Goal: Task Accomplishment & Management: Complete application form

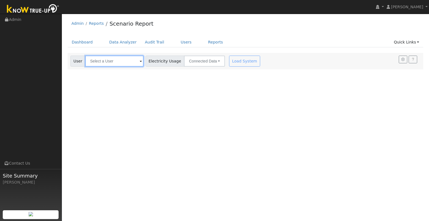
click at [121, 63] on input "text" at bounding box center [114, 60] width 58 height 11
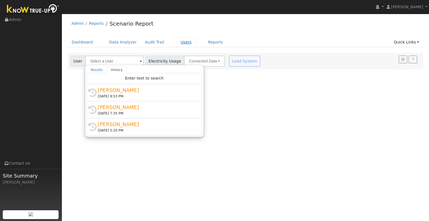
click at [182, 42] on link "Users" at bounding box center [185, 42] width 19 height 10
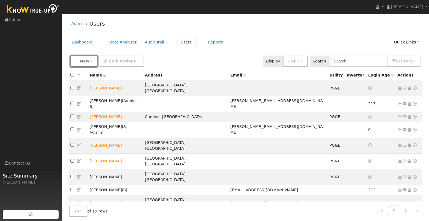
click at [86, 62] on span "New" at bounding box center [84, 61] width 9 height 4
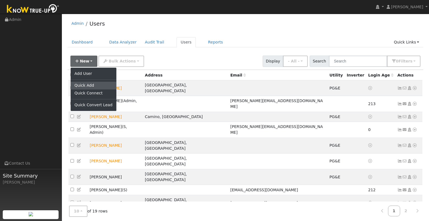
click at [87, 84] on link "Quick Add" at bounding box center [94, 86] width 46 height 8
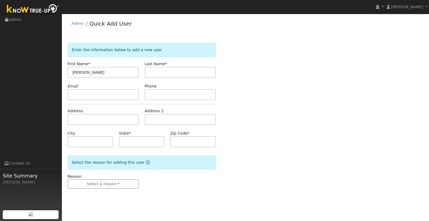
type input "[PERSON_NAME]"
click at [166, 76] on input "text" at bounding box center [179, 72] width 71 height 11
click at [92, 119] on input "text" at bounding box center [103, 119] width 71 height 11
click at [151, 69] on input "text" at bounding box center [179, 72] width 71 height 11
type input "Wood"
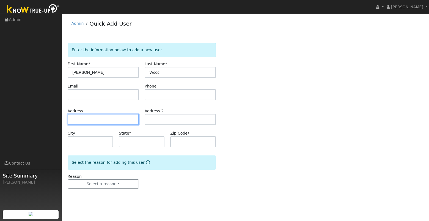
click at [85, 121] on input "text" at bounding box center [103, 119] width 71 height 11
click at [139, 144] on input "text" at bounding box center [142, 141] width 46 height 11
type input "CA"
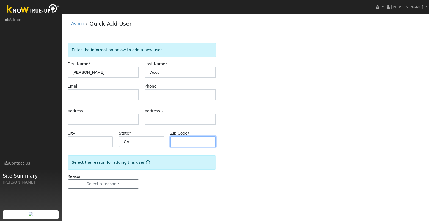
click at [185, 141] on input "text" at bounding box center [193, 141] width 46 height 11
click at [91, 119] on input "text" at bounding box center [103, 119] width 71 height 11
paste input "35 Whittington Dr, Newcastle, CA 95658"
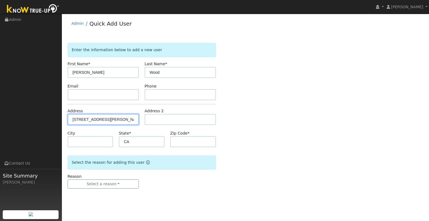
type input "35 Whittington Drive"
type input "Newcastle"
type input "95658"
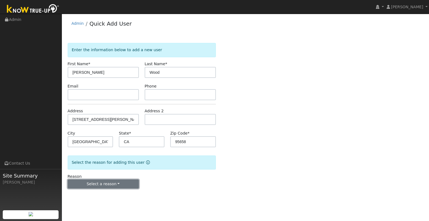
click at [94, 186] on button "Select a reason" at bounding box center [103, 183] width 71 height 9
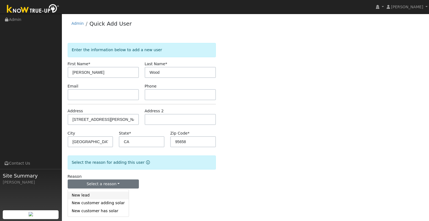
click at [94, 194] on link "New lead" at bounding box center [98, 195] width 61 height 8
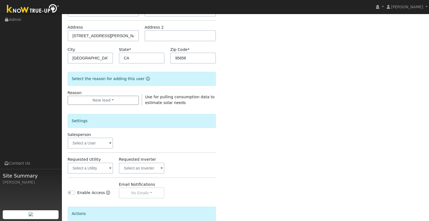
scroll to position [85, 0]
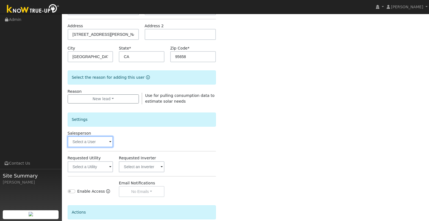
click at [102, 143] on input "text" at bounding box center [91, 141] width 46 height 11
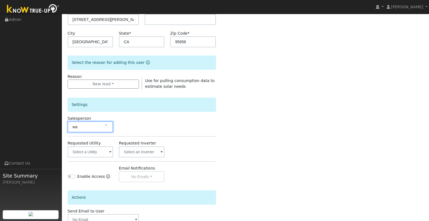
scroll to position [102, 0]
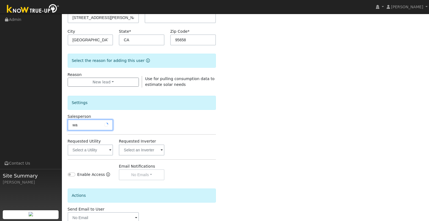
type input "way"
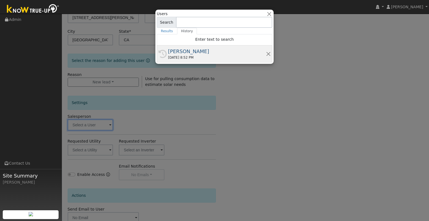
click at [181, 52] on div "[PERSON_NAME]" at bounding box center [217, 51] width 98 height 7
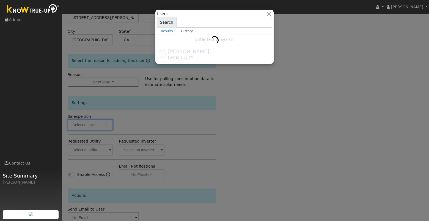
type input "[PERSON_NAME]"
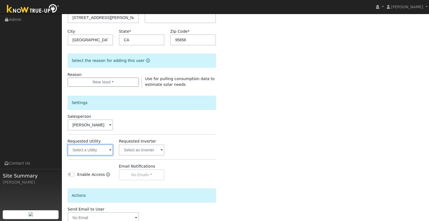
click at [109, 150] on input "text" at bounding box center [91, 149] width 46 height 11
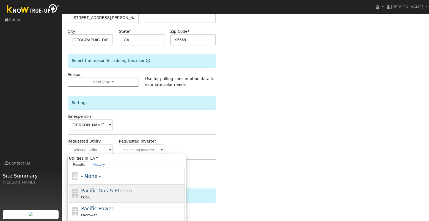
click at [103, 192] on span "Pacific Gas & Electric" at bounding box center [107, 190] width 52 height 6
type input "Pacific Gas & Electric"
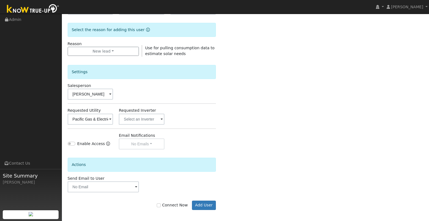
scroll to position [135, 0]
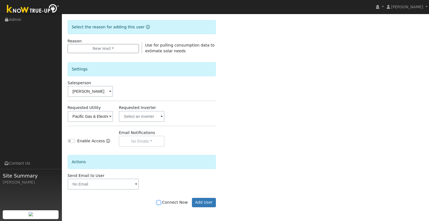
click at [160, 203] on input "Connect Now" at bounding box center [159, 202] width 4 height 4
checkbox input "true"
click at [205, 203] on button "Add User" at bounding box center [204, 202] width 24 height 9
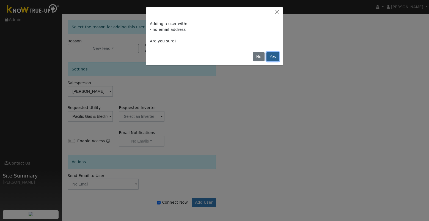
click at [274, 55] on button "Yes" at bounding box center [272, 56] width 13 height 9
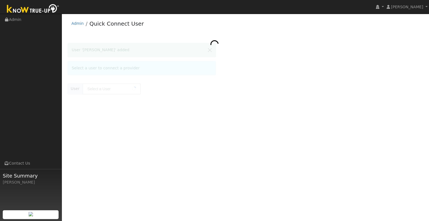
type input "[PERSON_NAME]"
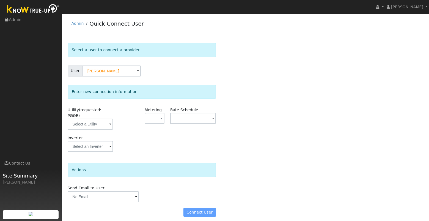
click at [111, 121] on span at bounding box center [110, 124] width 2 height 6
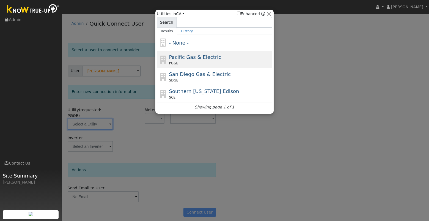
click at [233, 63] on div "PG&E" at bounding box center [220, 63] width 102 height 5
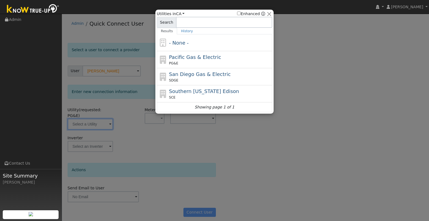
type input "PG&E"
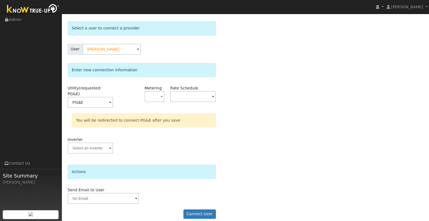
scroll to position [22, 0]
click at [110, 106] on span at bounding box center [110, 102] width 2 height 6
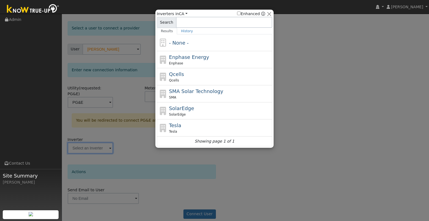
click at [130, 143] on div at bounding box center [214, 110] width 429 height 221
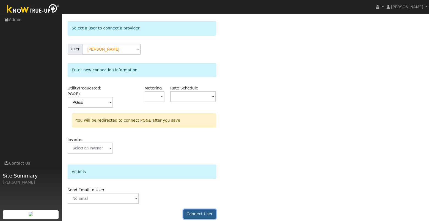
click at [200, 209] on button "Connect User" at bounding box center [199, 213] width 32 height 9
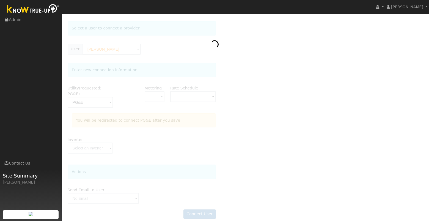
scroll to position [0, 0]
